Goal: Communication & Community: Participate in discussion

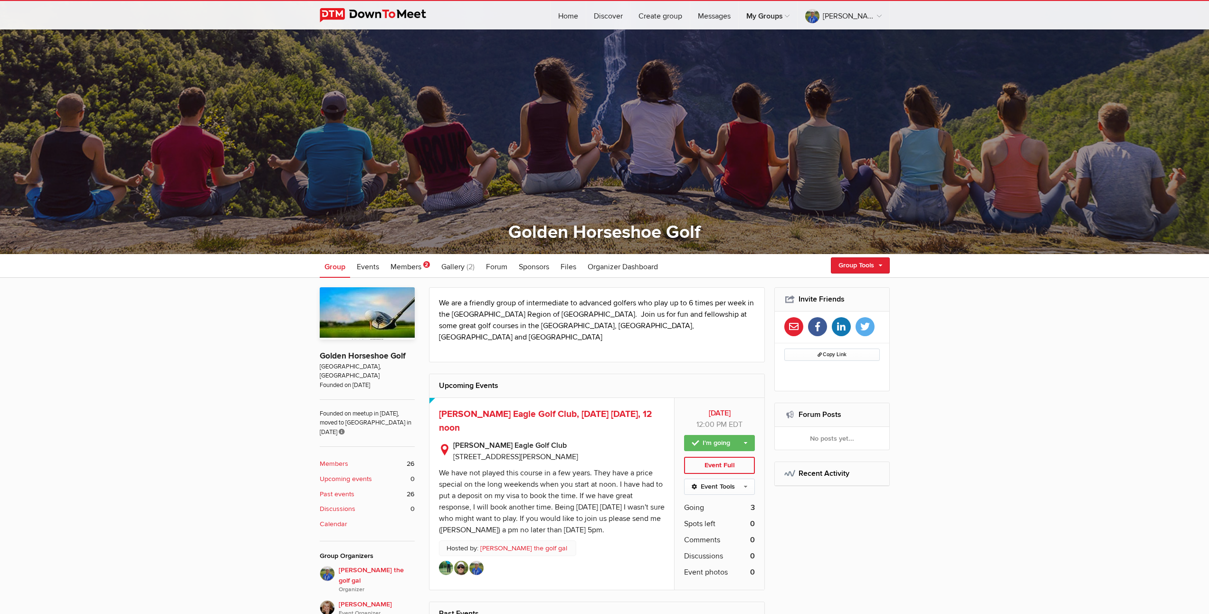
scroll to position [188, 0]
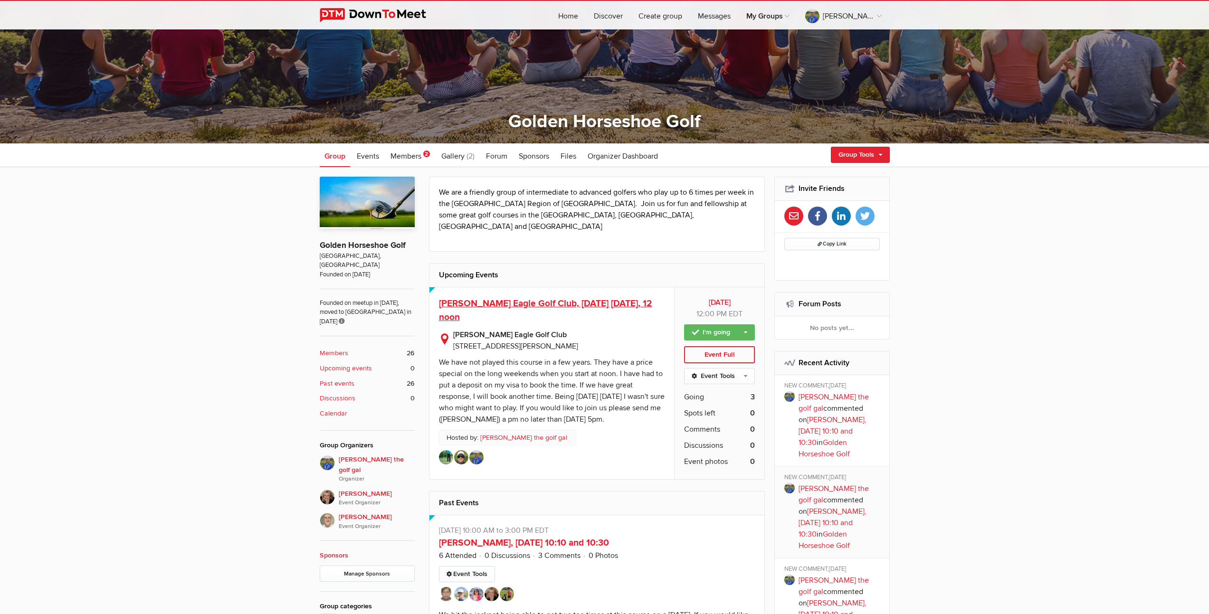
click at [558, 298] on span "[PERSON_NAME] Eagle Golf Club, [DATE] [DATE], 12 noon" at bounding box center [545, 310] width 213 height 25
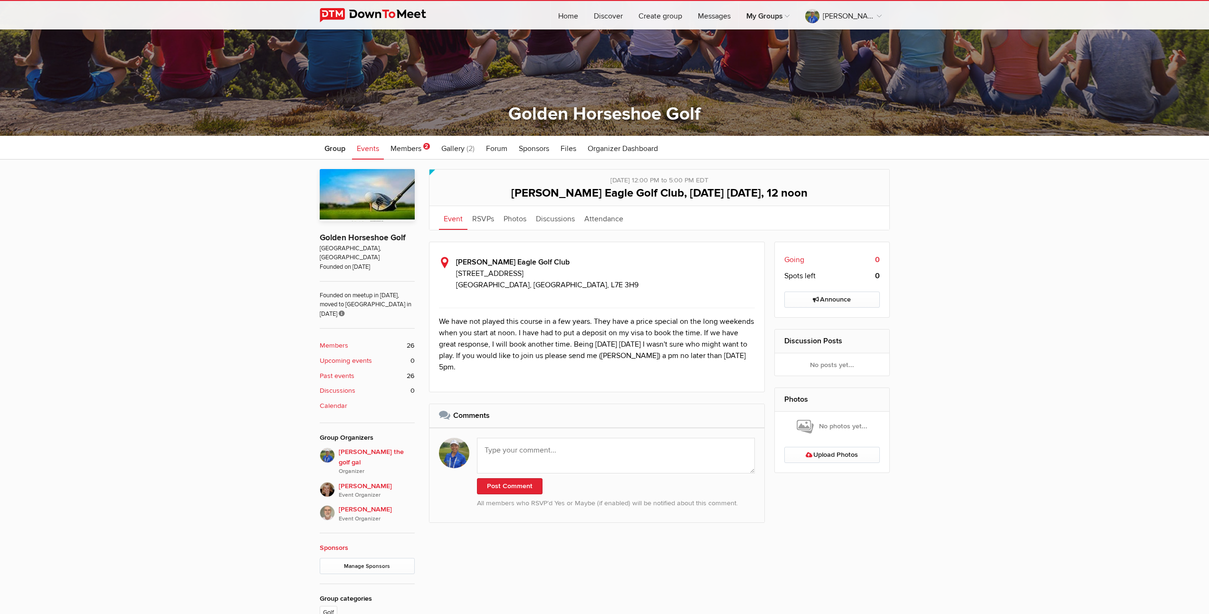
scroll to position [292, 0]
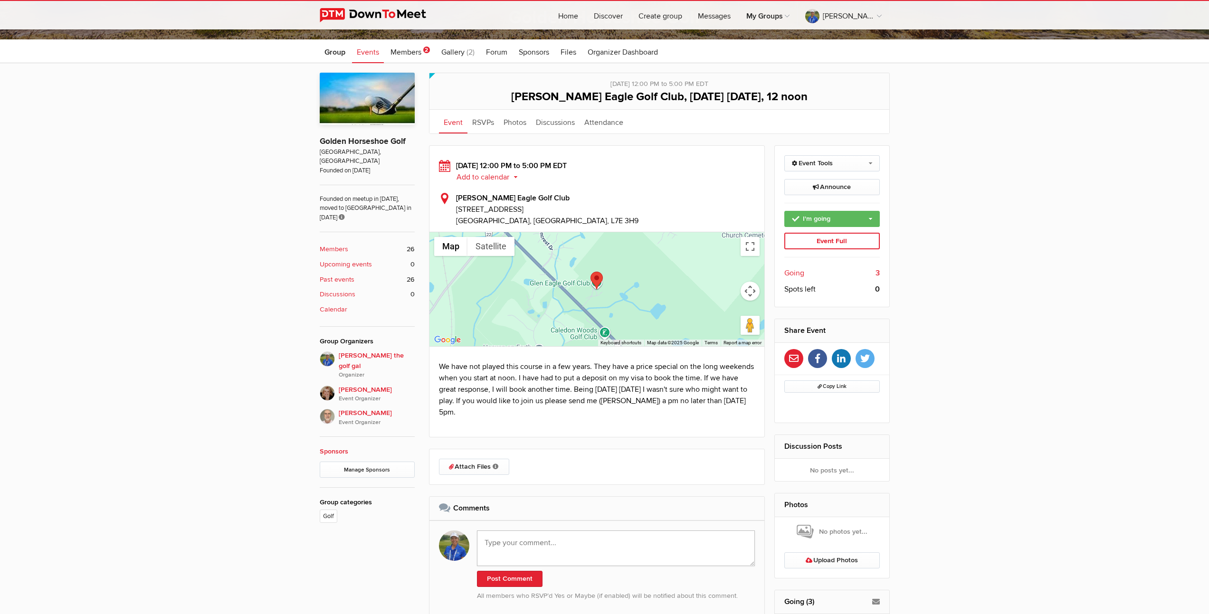
click at [568, 542] on textarea at bounding box center [616, 549] width 278 height 36
type textarea "Thanks everyone for a fantastic [DATE]. Great conditions - how nice that we wer…"
click at [498, 581] on button "Post Comment" at bounding box center [510, 579] width 66 height 16
